Goal: Information Seeking & Learning: Learn about a topic

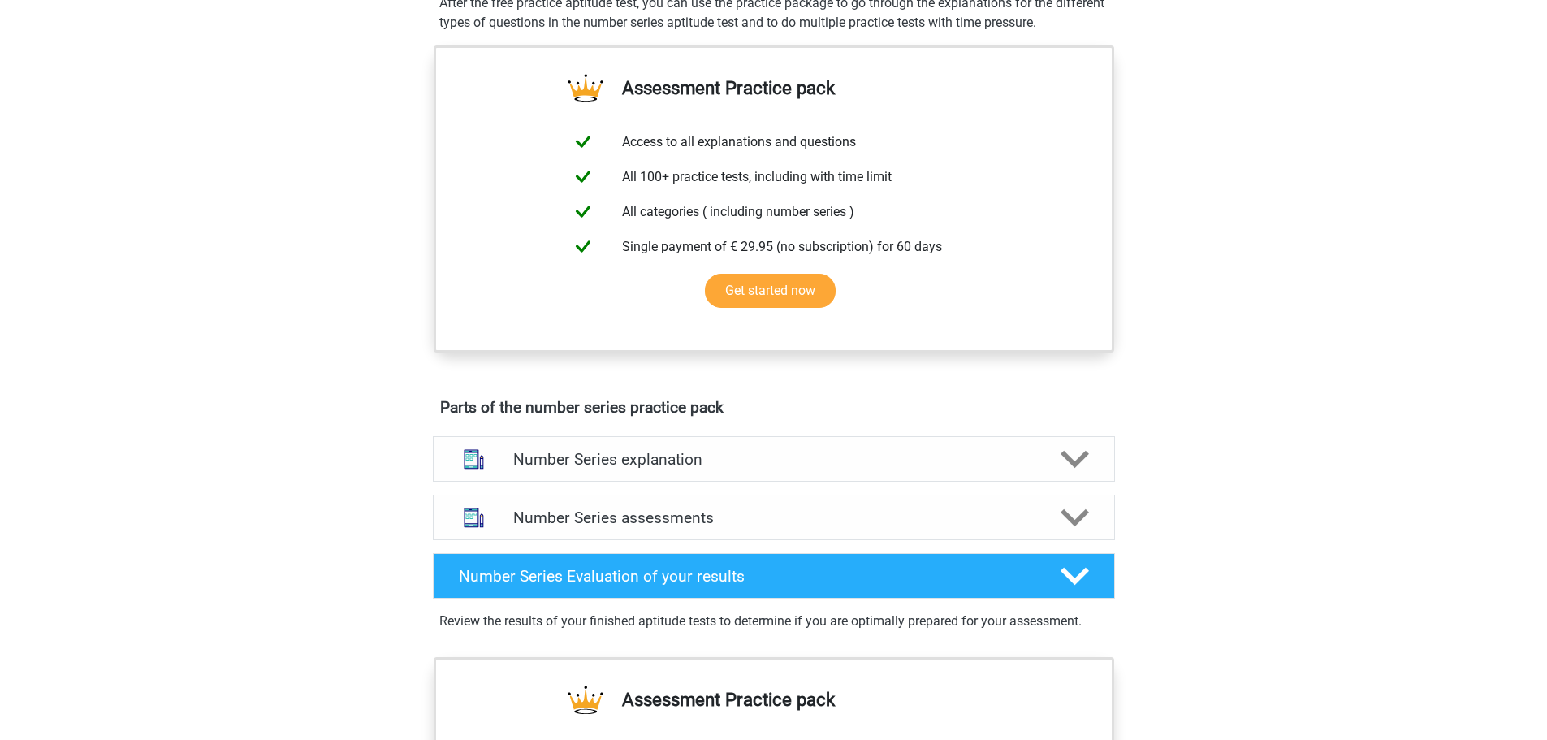
scroll to position [325, 0]
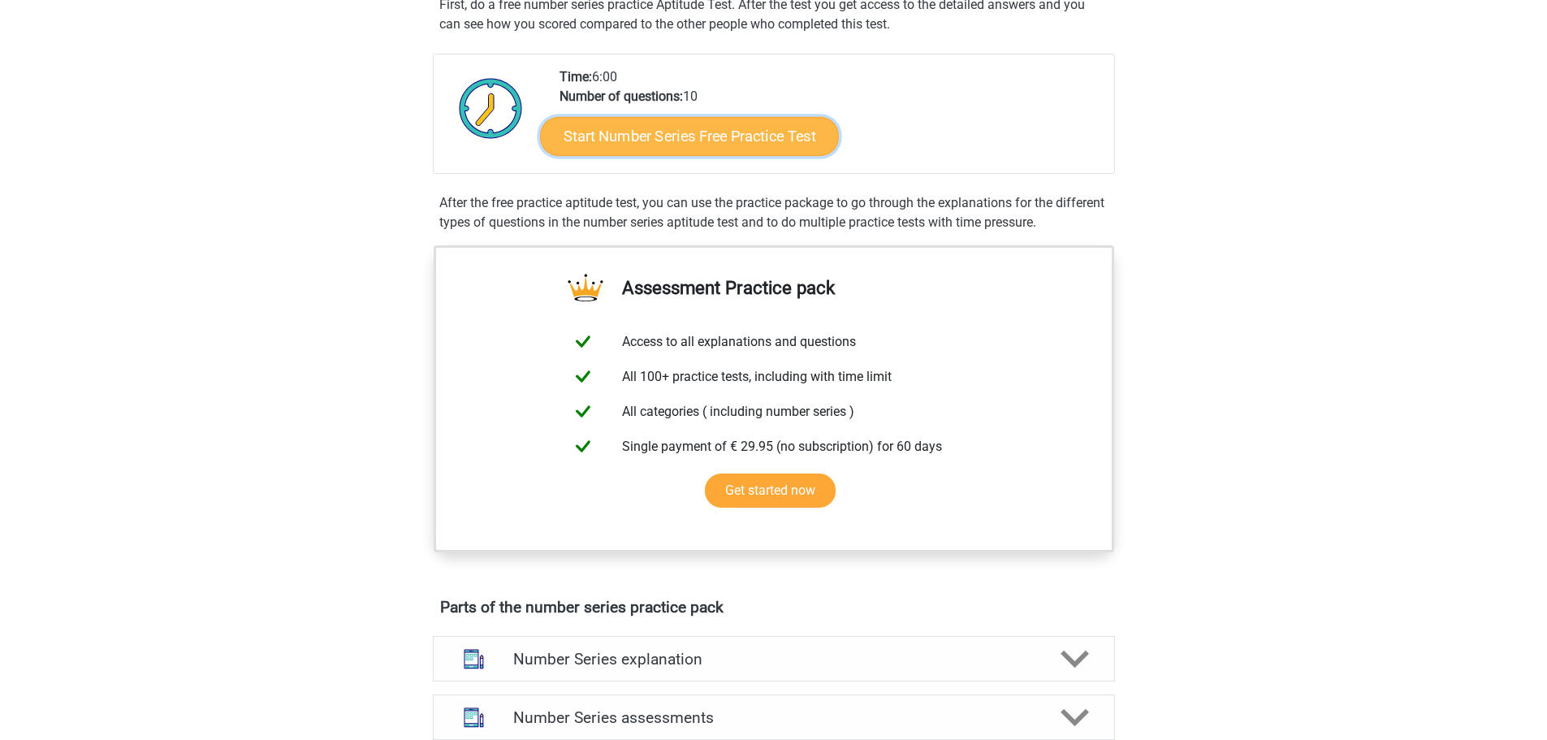
click at [677, 136] on link "Start Number Series Free Practice Test" at bounding box center [689, 135] width 299 height 39
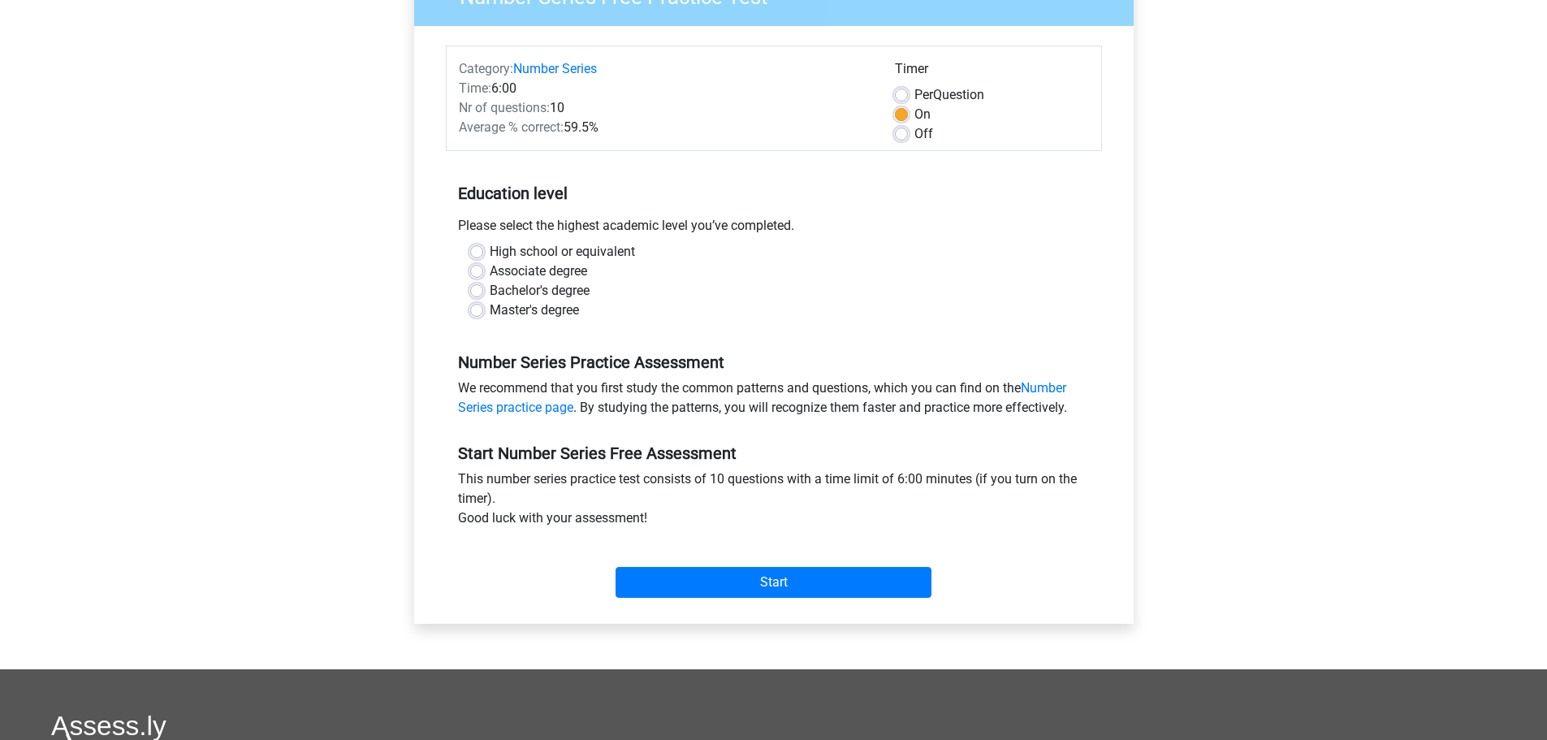
scroll to position [244, 0]
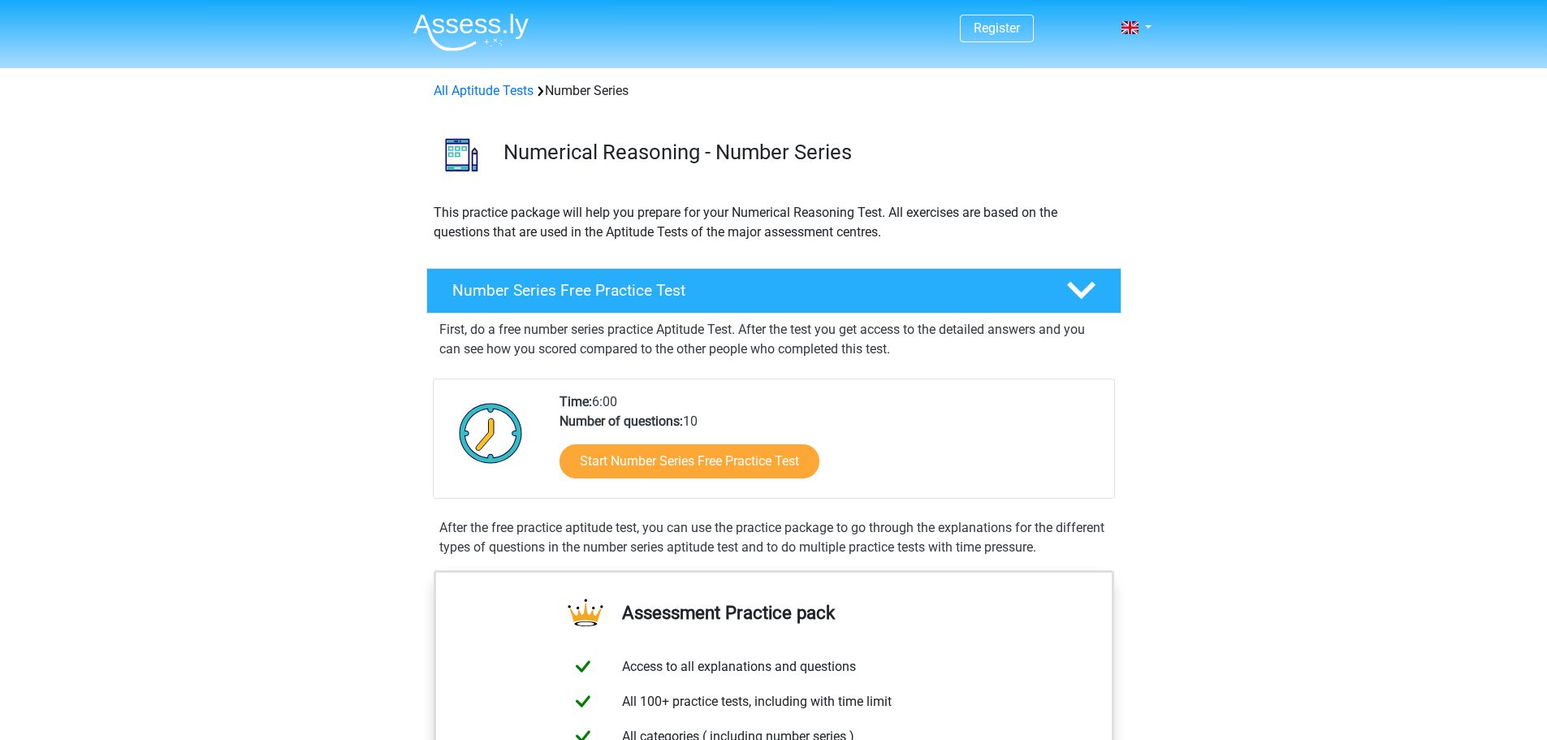
scroll to position [325, 0]
